Goal: Transaction & Acquisition: Purchase product/service

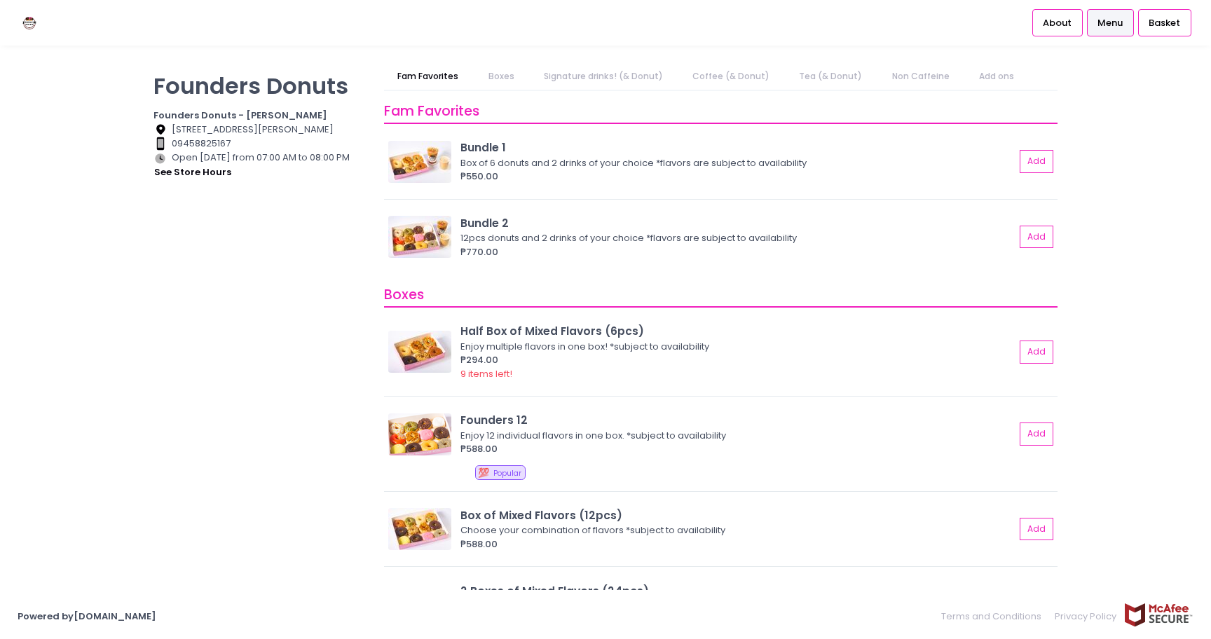
click at [604, 79] on link "Signature drinks! (& Donut)" at bounding box center [603, 76] width 146 height 27
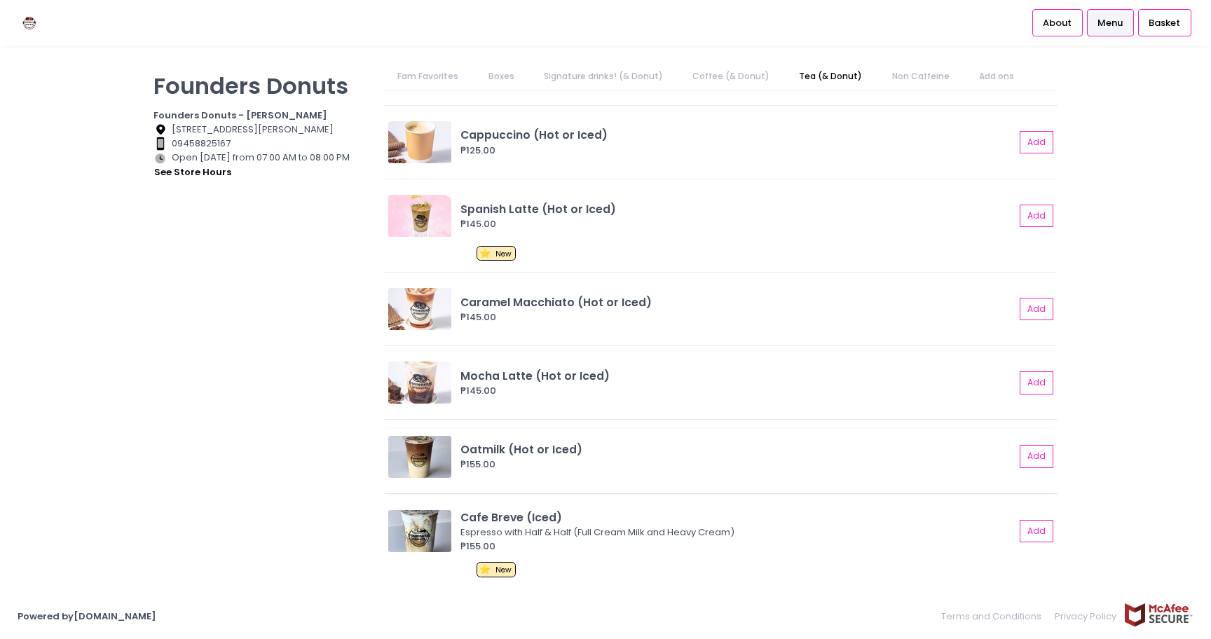
scroll to position [1366, 0]
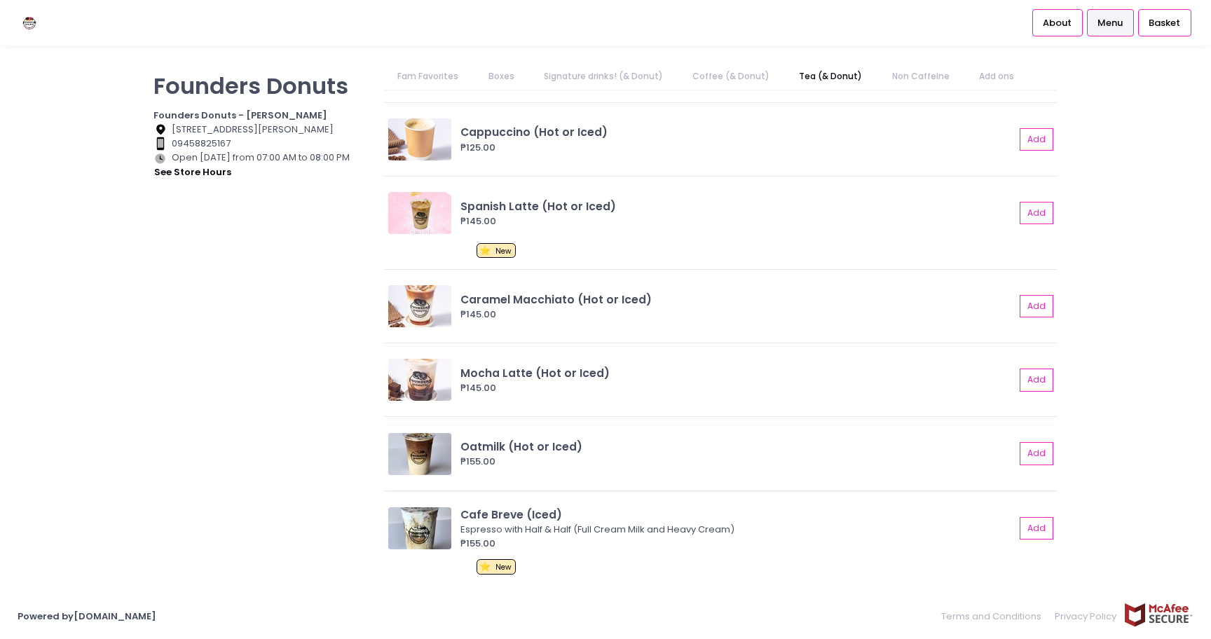
click at [637, 457] on div "₱155.00" at bounding box center [737, 462] width 554 height 14
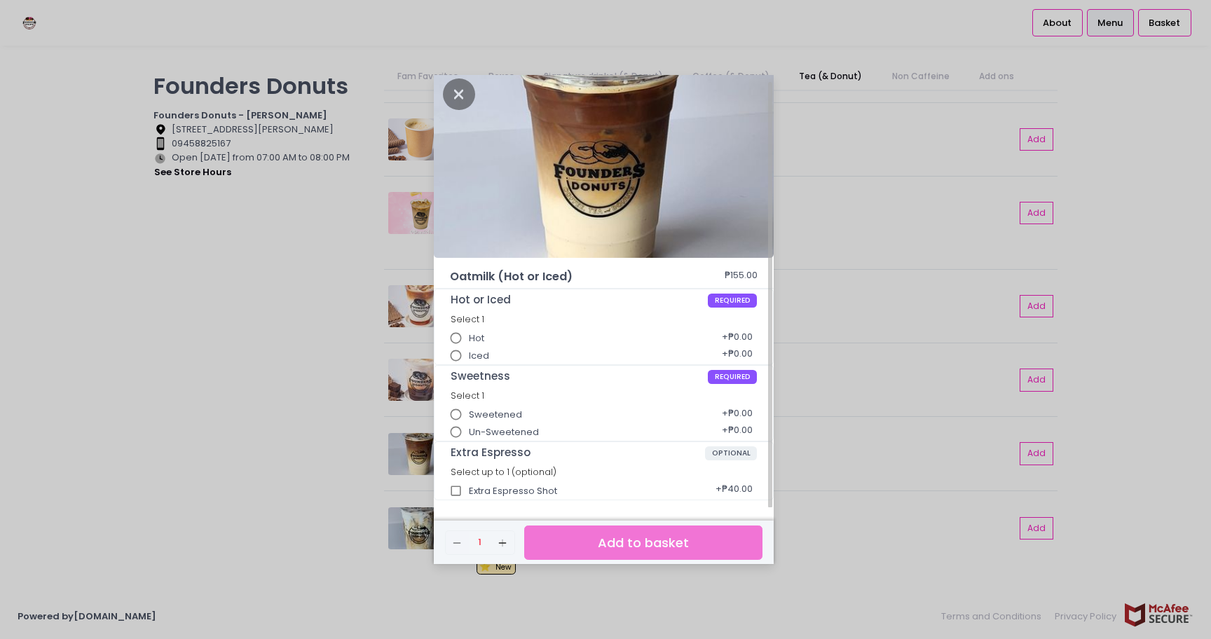
scroll to position [8, 0]
click at [514, 428] on span "Un-Sweetened" at bounding box center [504, 431] width 70 height 14
click at [470, 428] on input "Un-Sweetened" at bounding box center [456, 431] width 27 height 27
radio input "true"
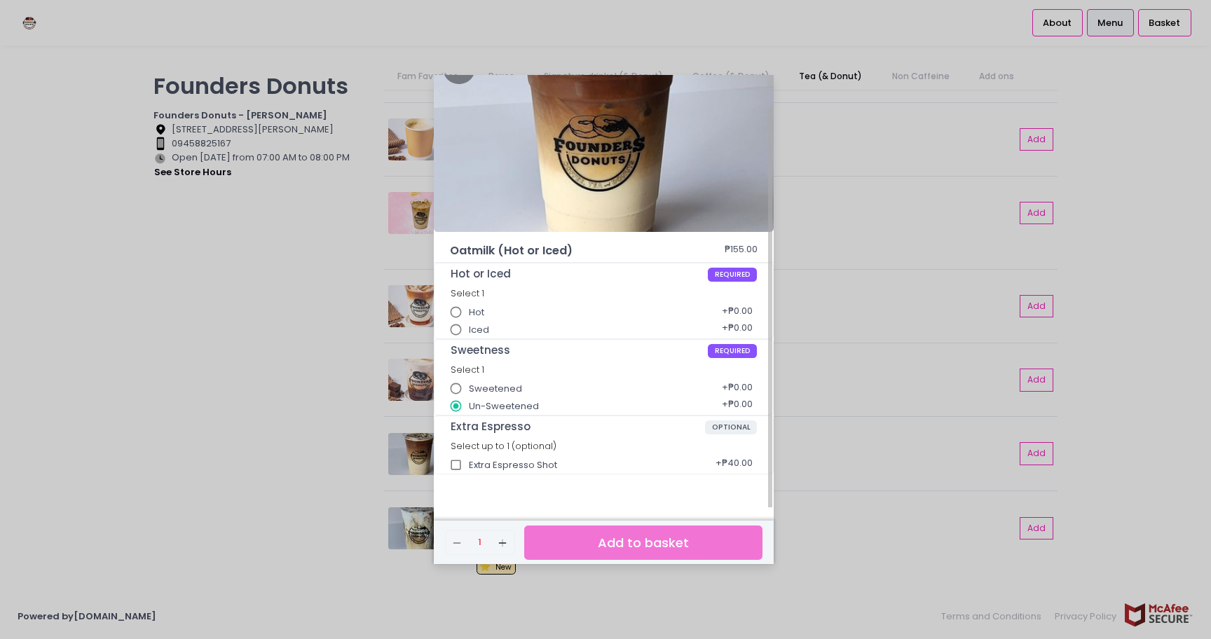
scroll to position [34, 0]
click at [498, 465] on div "Extra Espresso Shot + ₱40.00" at bounding box center [604, 460] width 307 height 18
click at [454, 463] on input "Extra Espresso Shot" at bounding box center [456, 464] width 27 height 27
checkbox input "true"
click at [242, 412] on div "Oatmilk (Hot or Iced) ₱155.00 Hot or Iced REQUIRED Select 1 Hot + ₱0.00 Iced + …" at bounding box center [605, 319] width 1211 height 639
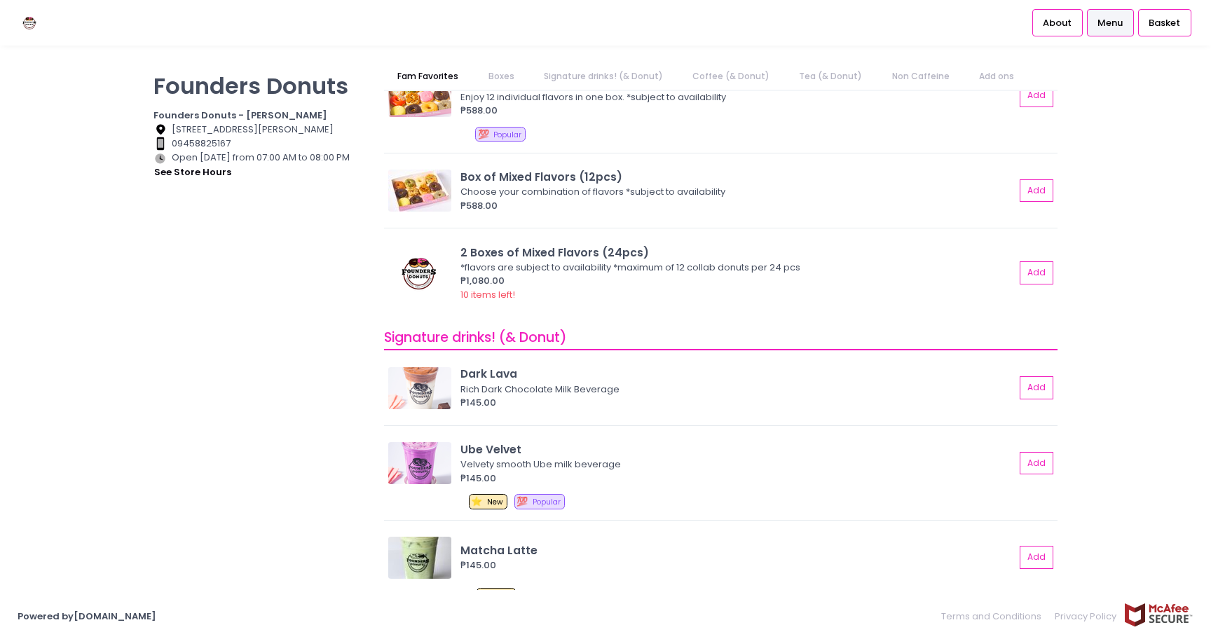
scroll to position [0, 0]
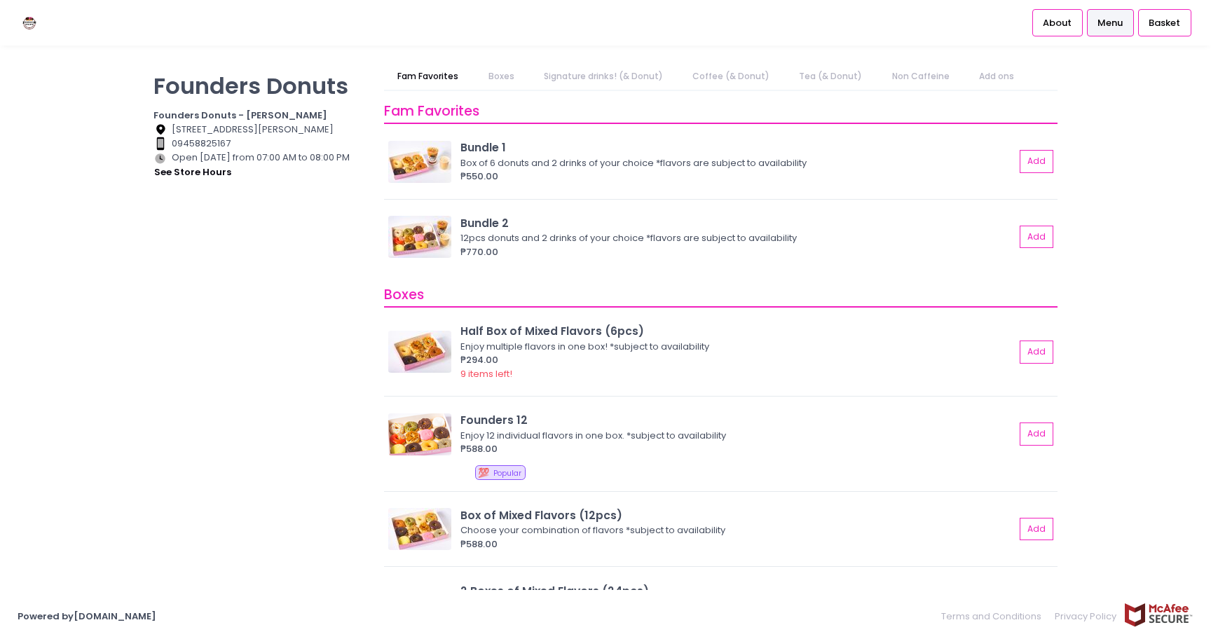
click at [1180, 123] on div "Founders Donuts Founders Donuts - [PERSON_NAME] Location Created with Sketch. […" at bounding box center [605, 319] width 1211 height 513
click at [1049, 154] on button "Add" at bounding box center [1037, 161] width 32 height 23
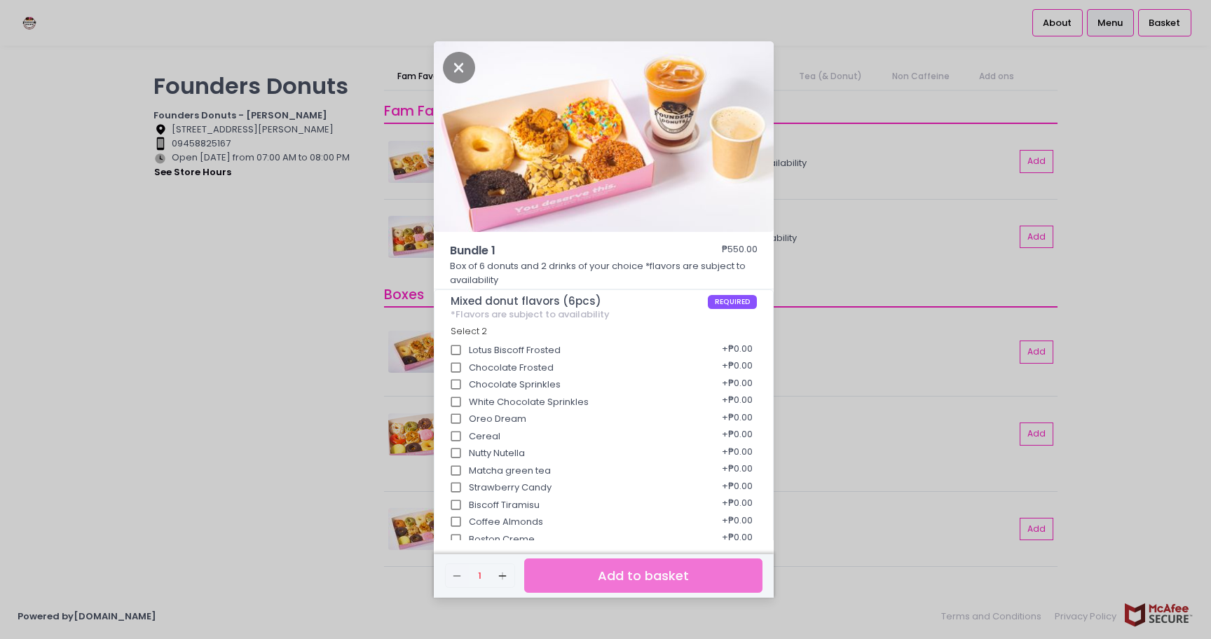
click at [1041, 235] on div "Bundle 1 ₱550.00 Box of 6 donuts and 2 drinks of your choice *flavors are subje…" at bounding box center [605, 319] width 1211 height 639
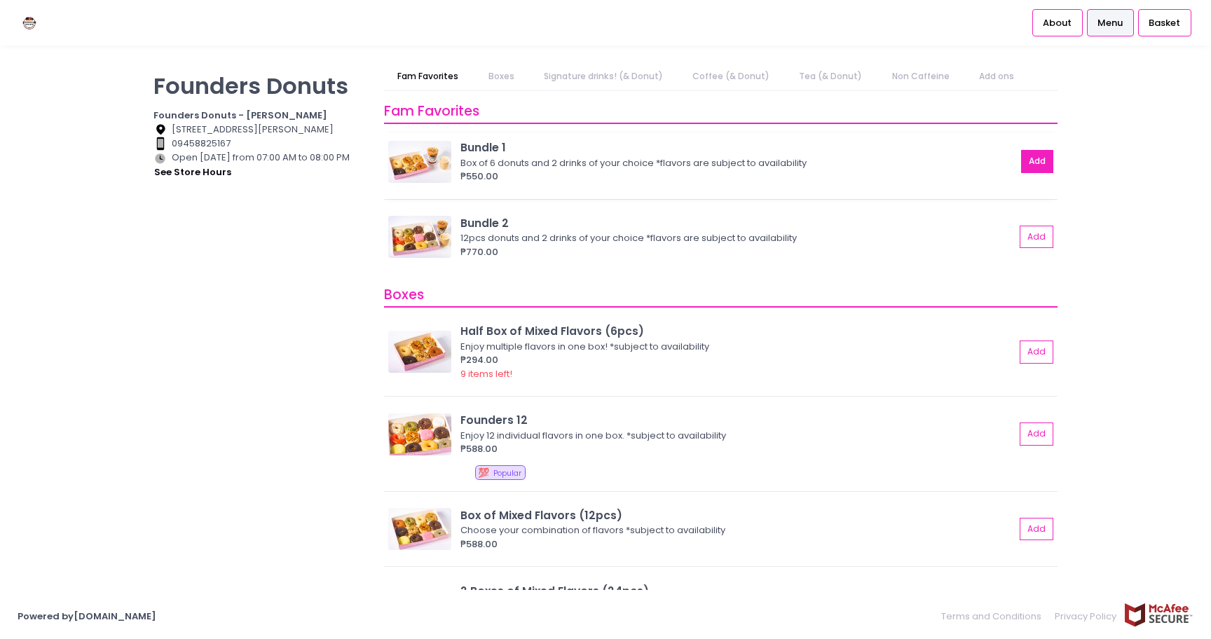
click at [1033, 165] on button "Add" at bounding box center [1037, 161] width 32 height 23
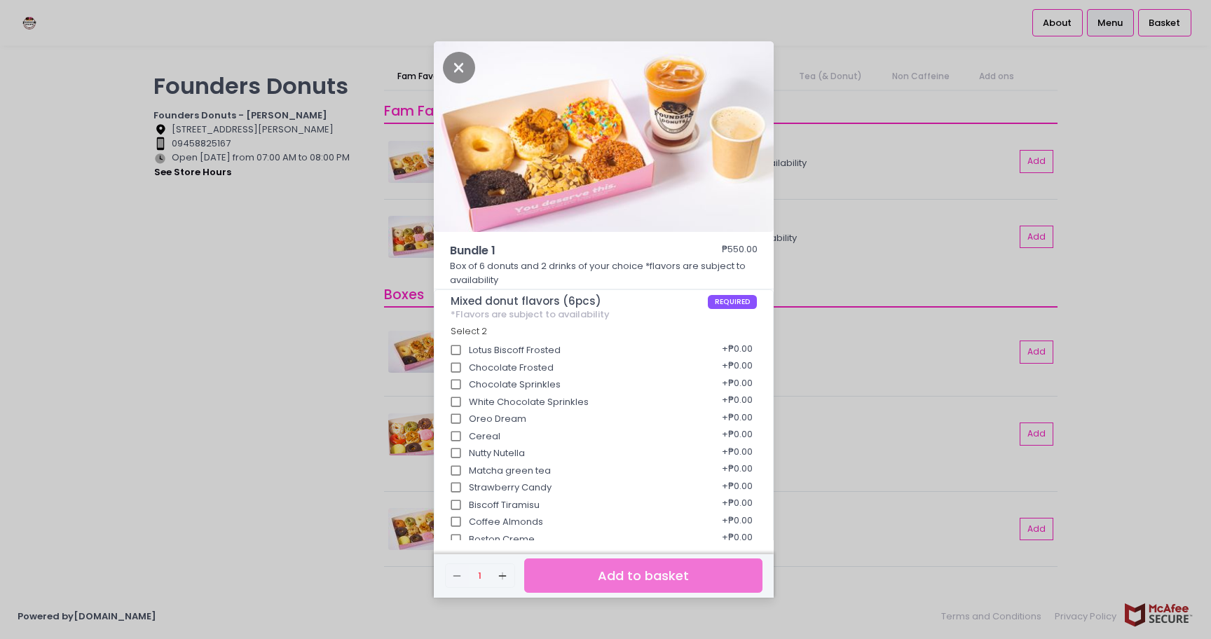
click at [531, 351] on div "Lotus Biscoff Frosted + ₱0.00" at bounding box center [604, 346] width 307 height 18
click at [460, 345] on input "Lotus Biscoff Frosted" at bounding box center [456, 350] width 27 height 27
checkbox input "true"
click at [458, 368] on input "Chocolate Frosted" at bounding box center [456, 368] width 27 height 27
checkbox input "true"
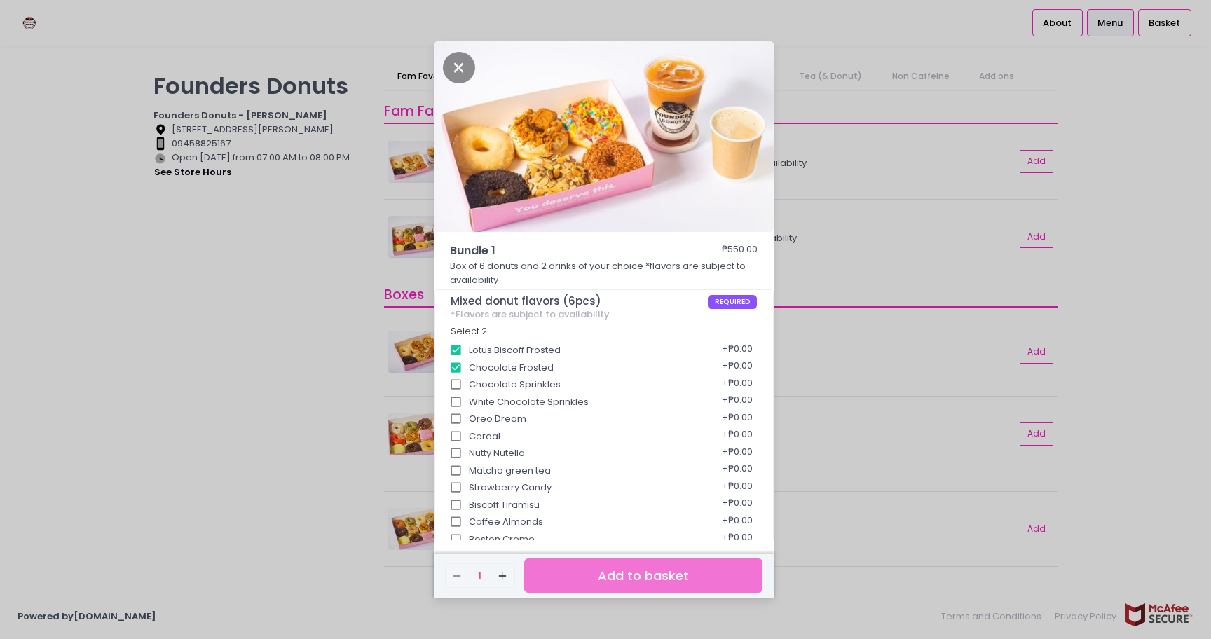
click at [456, 386] on input "Chocolate Sprinkles" at bounding box center [456, 384] width 27 height 27
checkbox input "true"
click at [458, 404] on input "White Chocolate Sprinkles" at bounding box center [456, 402] width 27 height 27
checkbox input "true"
click at [458, 418] on input "Oreo Dream" at bounding box center [456, 419] width 27 height 27
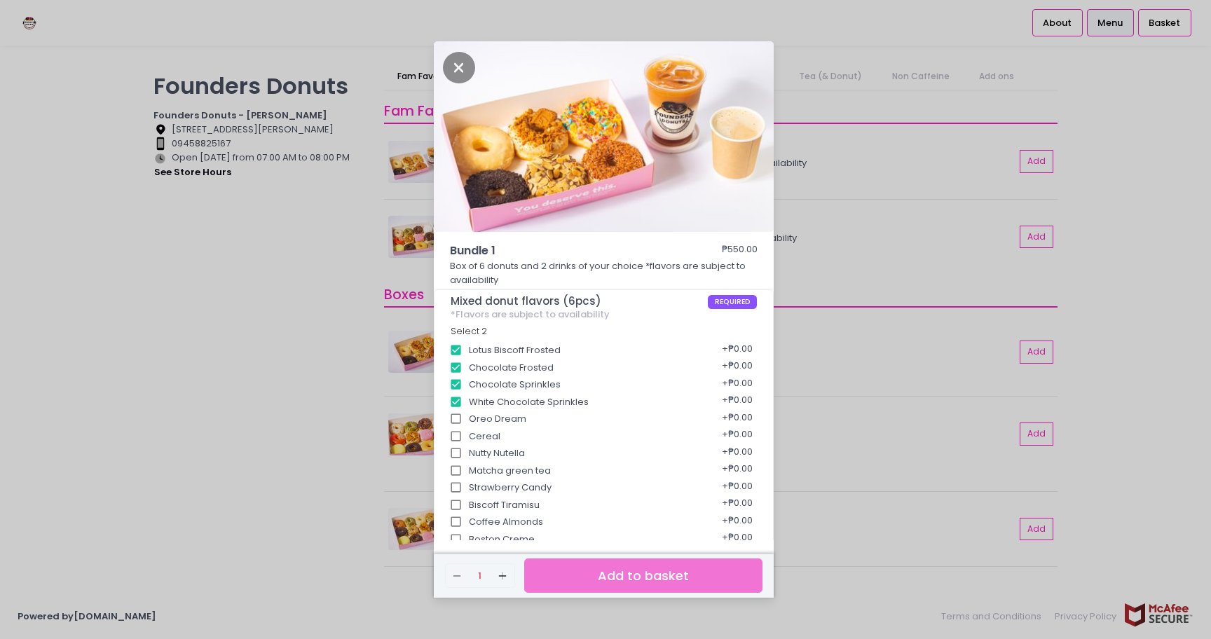
checkbox input "true"
click at [458, 431] on input "Cereal" at bounding box center [456, 436] width 27 height 27
checkbox input "true"
click at [458, 444] on input "Nutty Nutella" at bounding box center [456, 453] width 27 height 27
checkbox input "false"
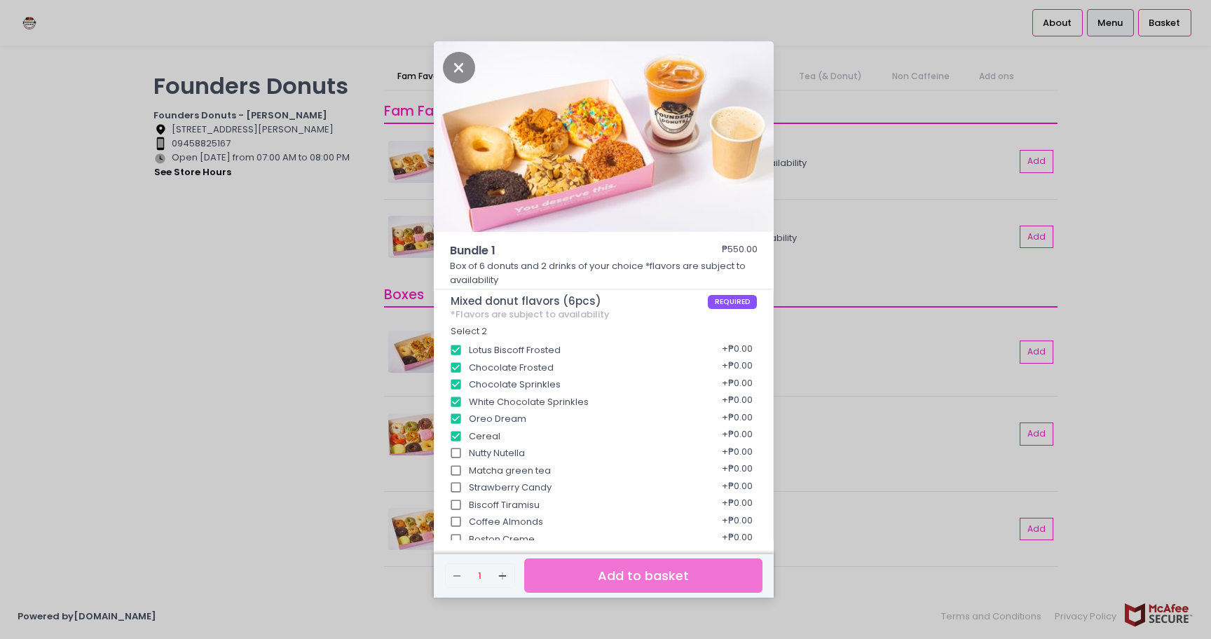
click at [458, 467] on input "Matcha green tea" at bounding box center [456, 471] width 27 height 27
checkbox input "false"
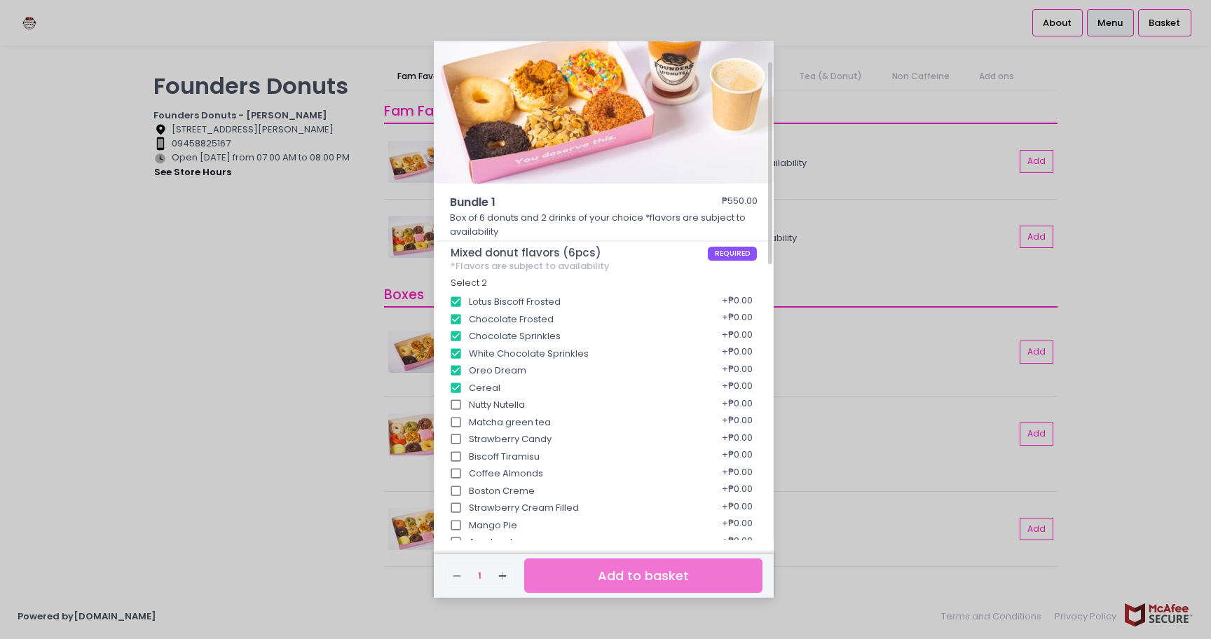
scroll to position [50, 0]
click at [460, 404] on input "Nutty Nutella" at bounding box center [456, 403] width 27 height 27
checkbox input "false"
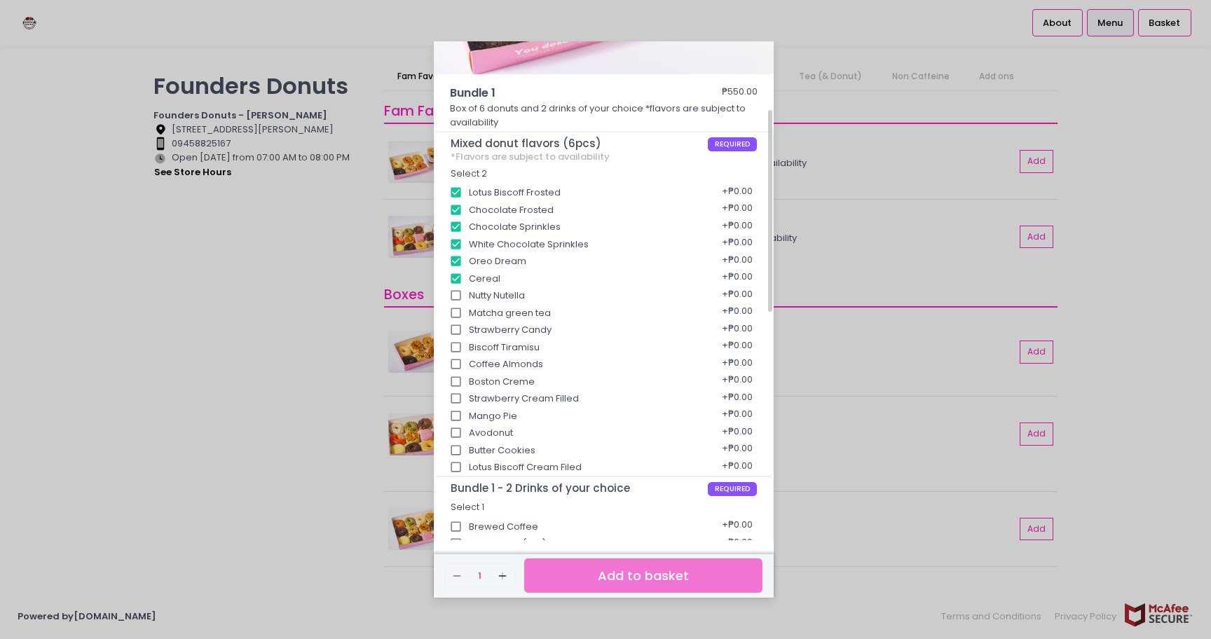
scroll to position [161, 0]
click at [518, 519] on div "Brewed Coffee + ₱0.00" at bounding box center [604, 519] width 307 height 18
click at [457, 524] on input "Brewed Coffee" at bounding box center [456, 523] width 27 height 27
checkbox input "true"
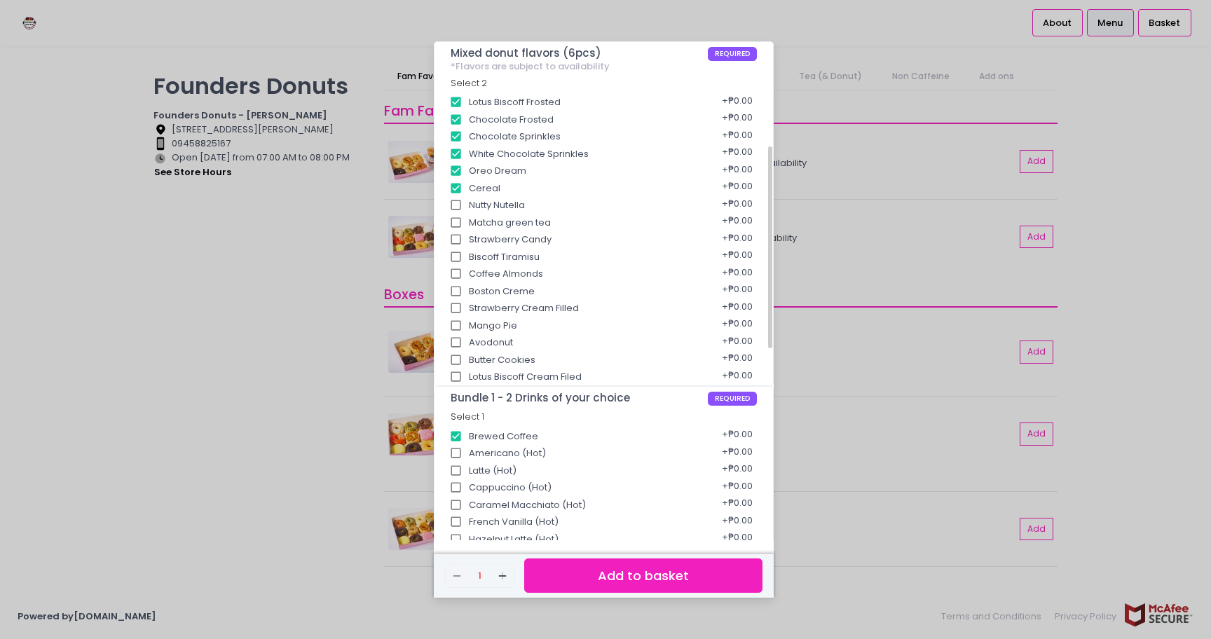
scroll to position [254, 0]
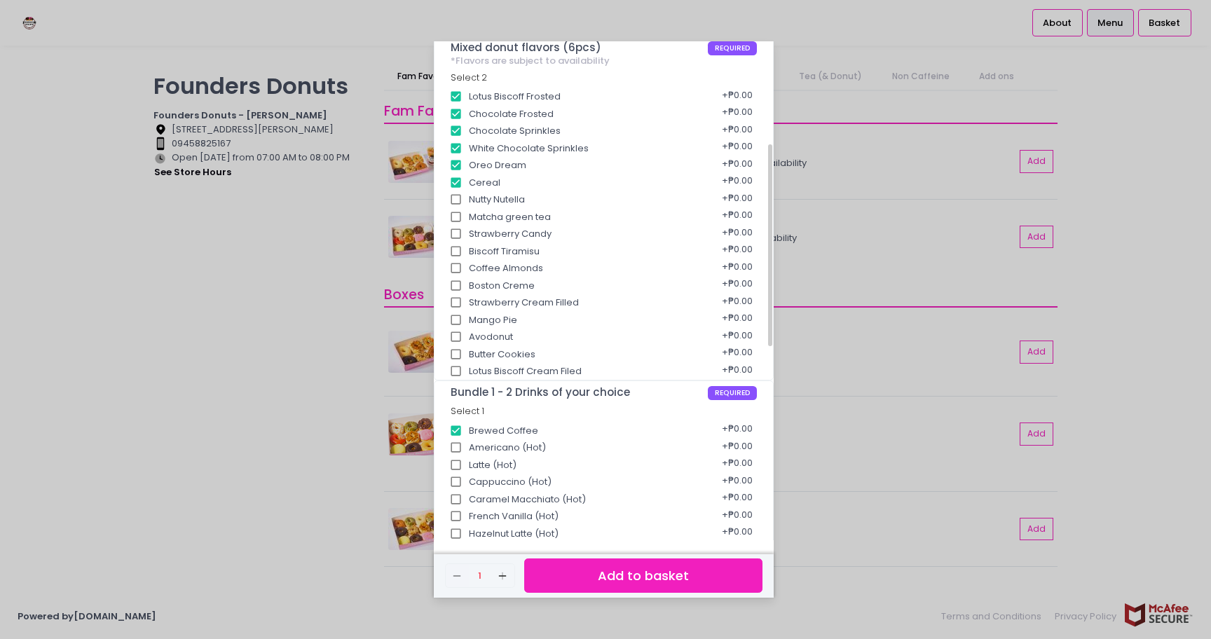
click at [456, 480] on input "Cappuccino (Hot)" at bounding box center [456, 482] width 27 height 27
checkbox input "true"
click at [603, 584] on button "Add to basket" at bounding box center [643, 576] width 238 height 34
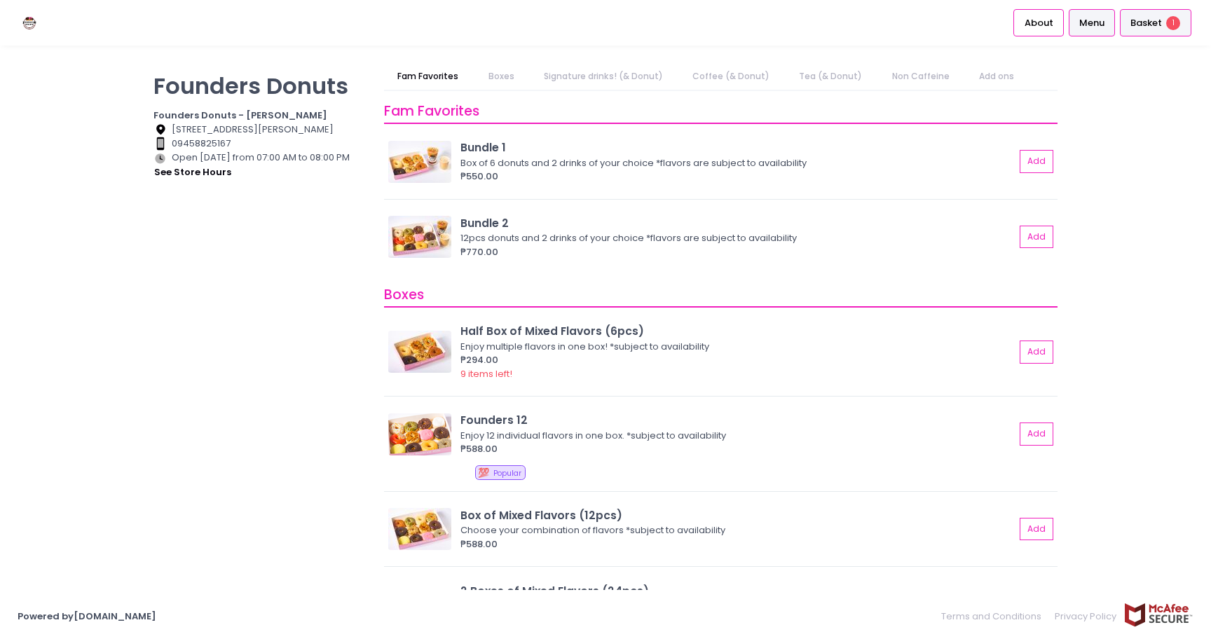
click at [1174, 22] on span "1" at bounding box center [1173, 23] width 14 height 14
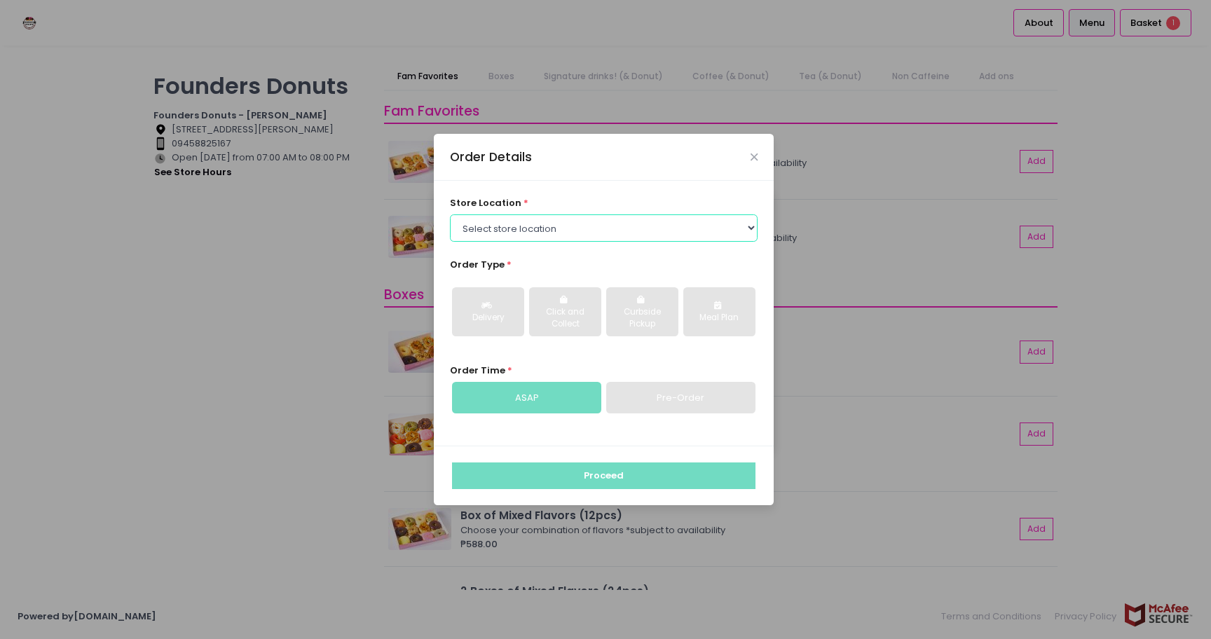
click at [563, 233] on select "Select store location Founders Donuts - [PERSON_NAME] Founders Donuts - [GEOGRA…" at bounding box center [604, 227] width 308 height 27
select select "61a2022e41b39c710272d16a"
click at [450, 214] on select "Select store location Founders Donuts - [PERSON_NAME] Founders Donuts - [GEOGRA…" at bounding box center [604, 227] width 308 height 27
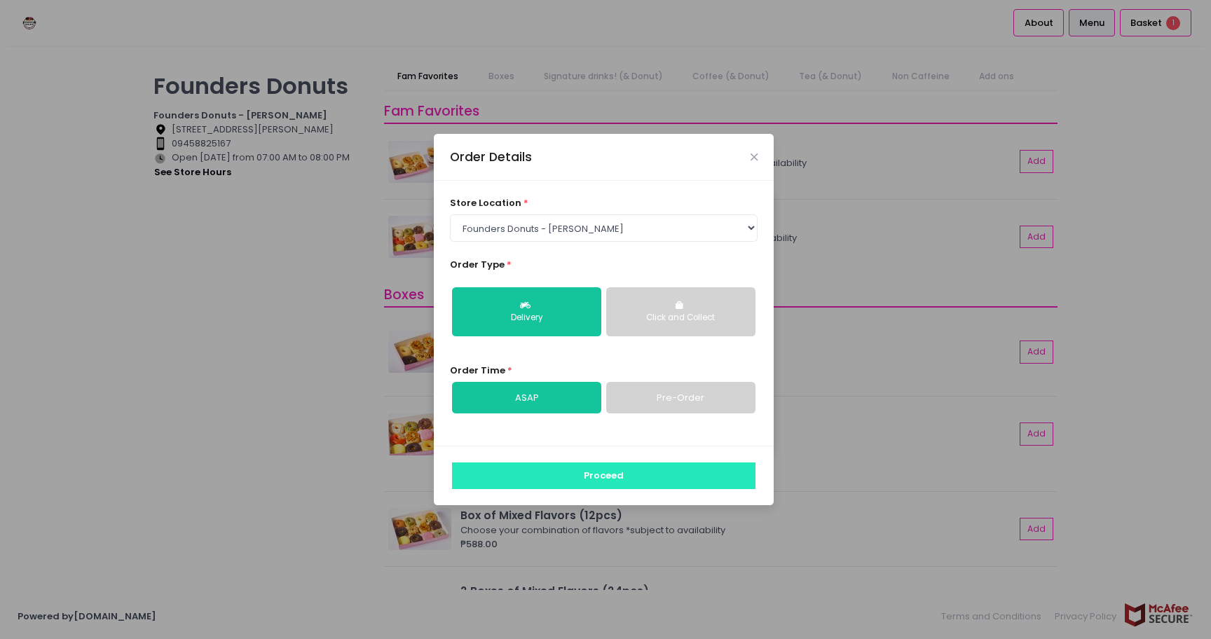
click at [563, 477] on button "Proceed" at bounding box center [603, 476] width 303 height 27
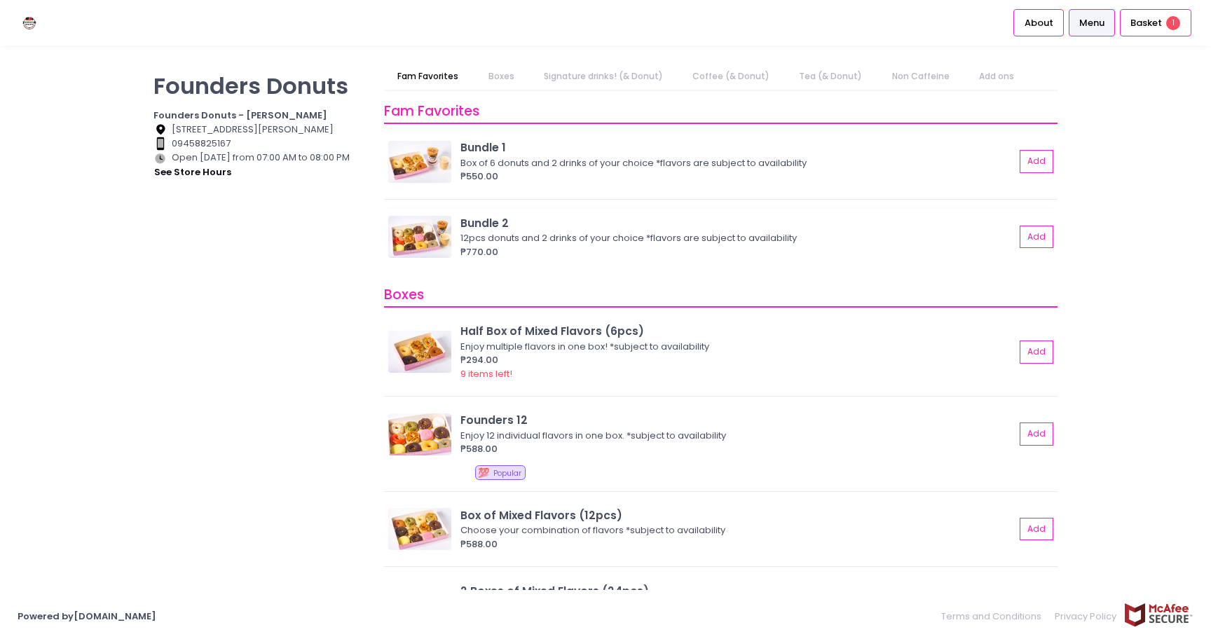
scroll to position [32, 0]
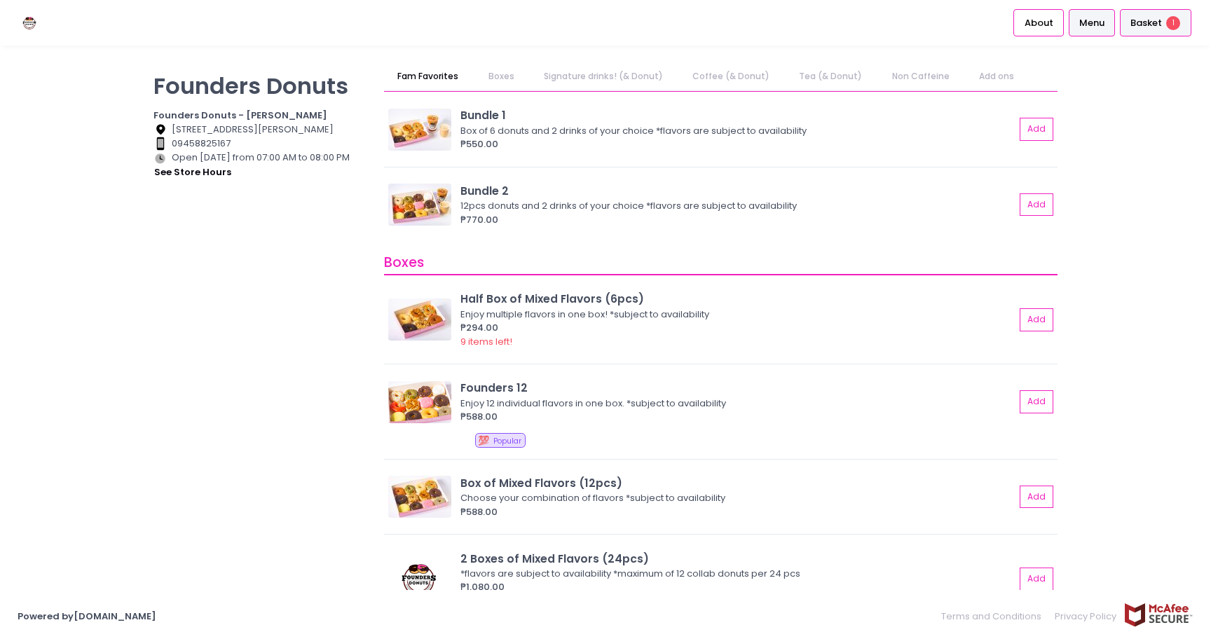
click at [1149, 29] on span "Basket" at bounding box center [1146, 23] width 32 height 14
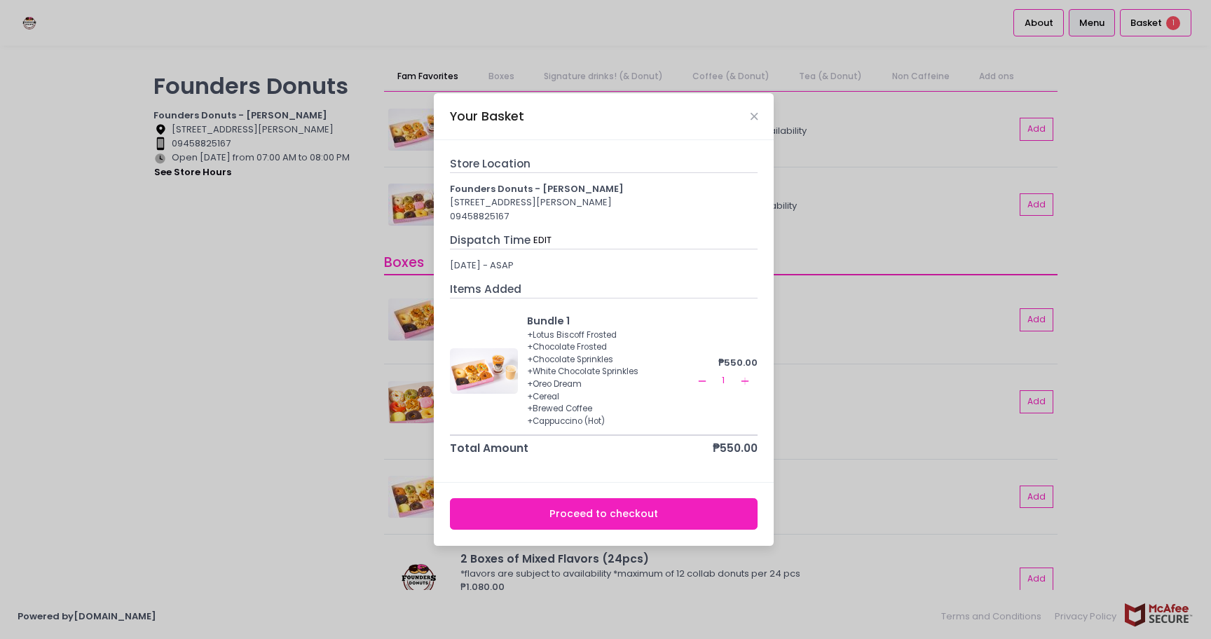
click at [617, 510] on button "Proceed to checkout" at bounding box center [604, 514] width 308 height 32
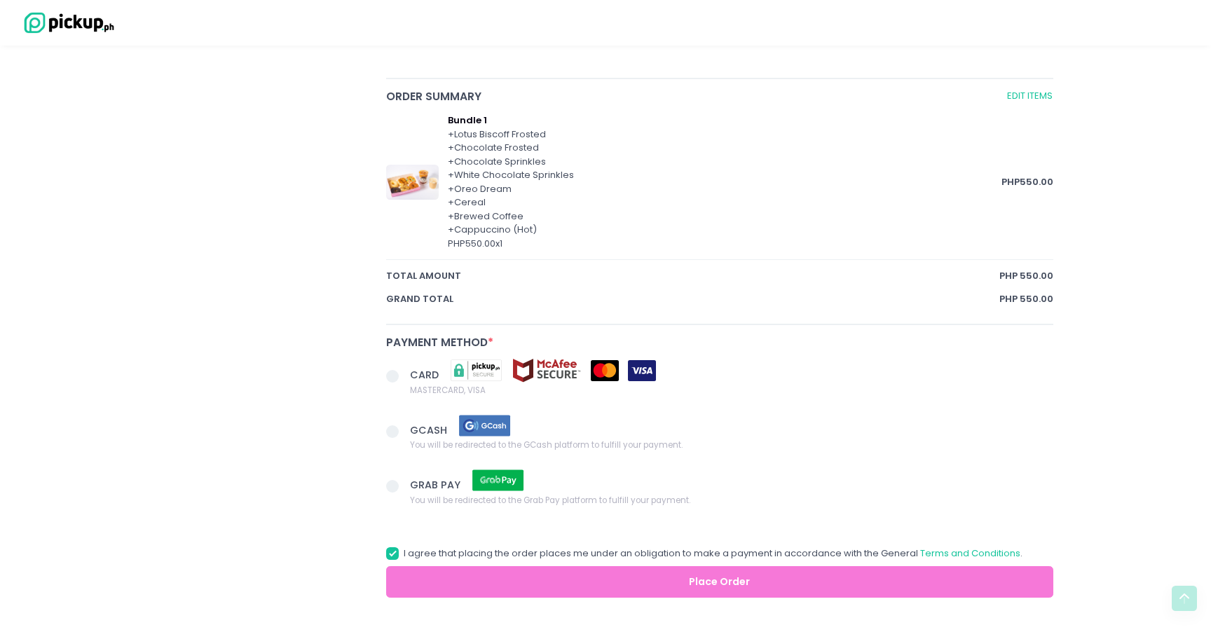
scroll to position [741, 0]
